Goal: Task Accomplishment & Management: Manage account settings

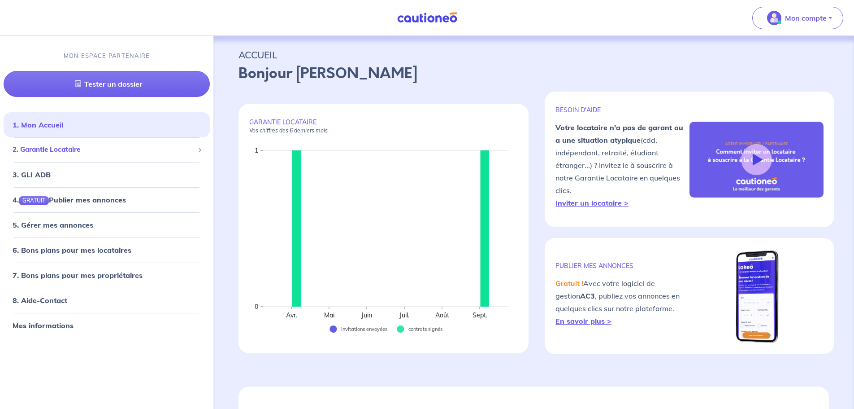
click at [67, 150] on span "2. Garantie Locataire" at bounding box center [104, 149] width 182 height 10
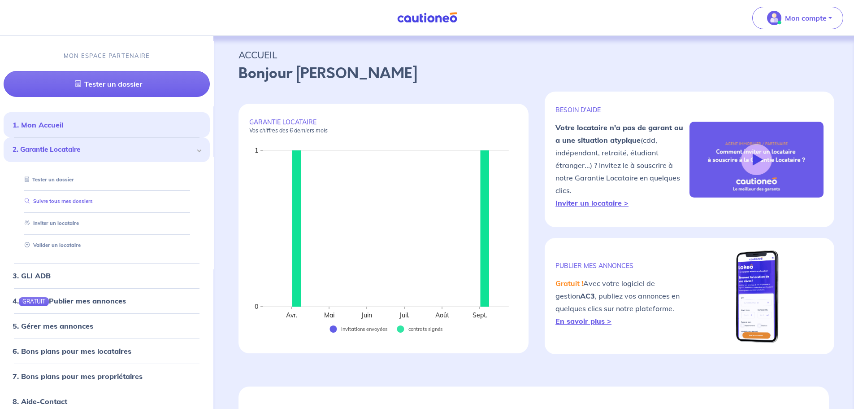
click at [60, 201] on link "Suivre tous mes dossiers" at bounding box center [57, 201] width 72 height 6
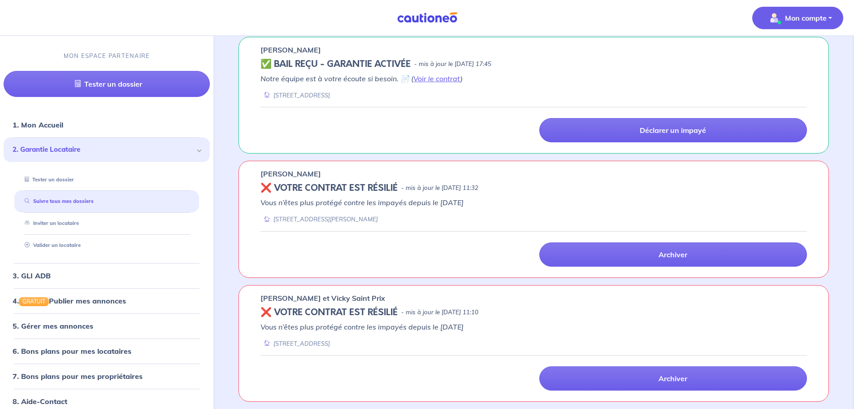
click at [787, 17] on p "Mon compte" at bounding box center [806, 18] width 42 height 11
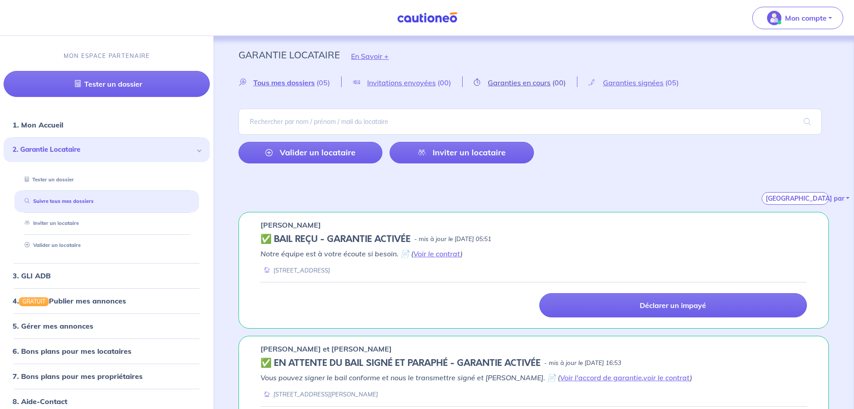
click at [529, 81] on span "Garanties en cours" at bounding box center [519, 82] width 63 height 9
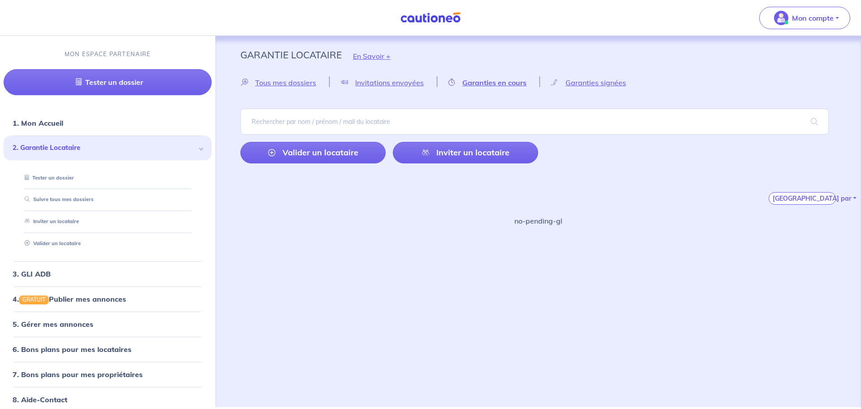
click at [616, 81] on span "Garanties signées" at bounding box center [596, 82] width 61 height 9
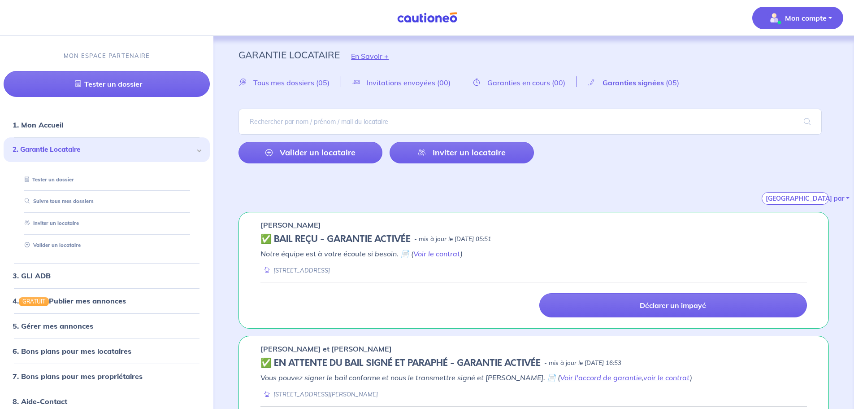
click at [803, 23] on p "Mon compte" at bounding box center [806, 18] width 42 height 11
click at [789, 70] on link "Me déconnecter" at bounding box center [789, 77] width 72 height 14
